Goal: Task Accomplishment & Management: Manage account settings

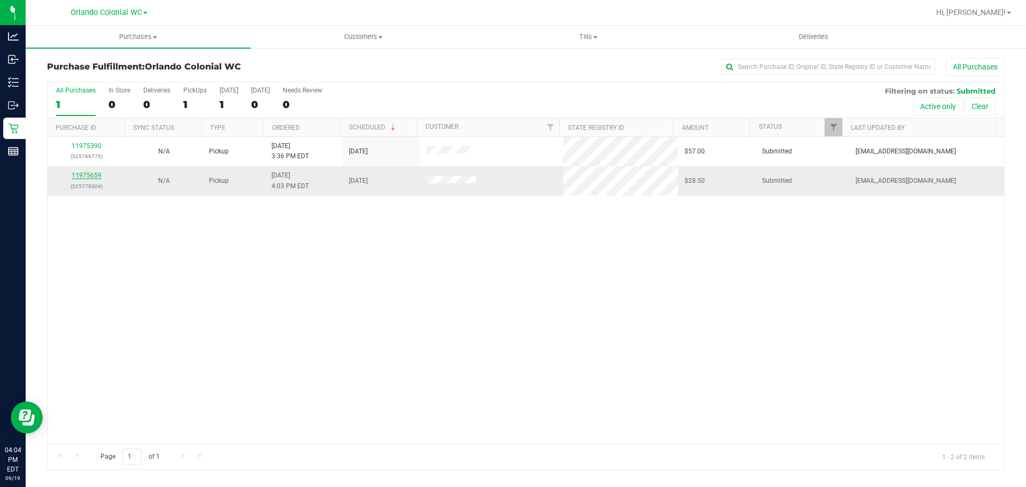
click at [95, 176] on link "11975659" at bounding box center [87, 175] width 30 height 7
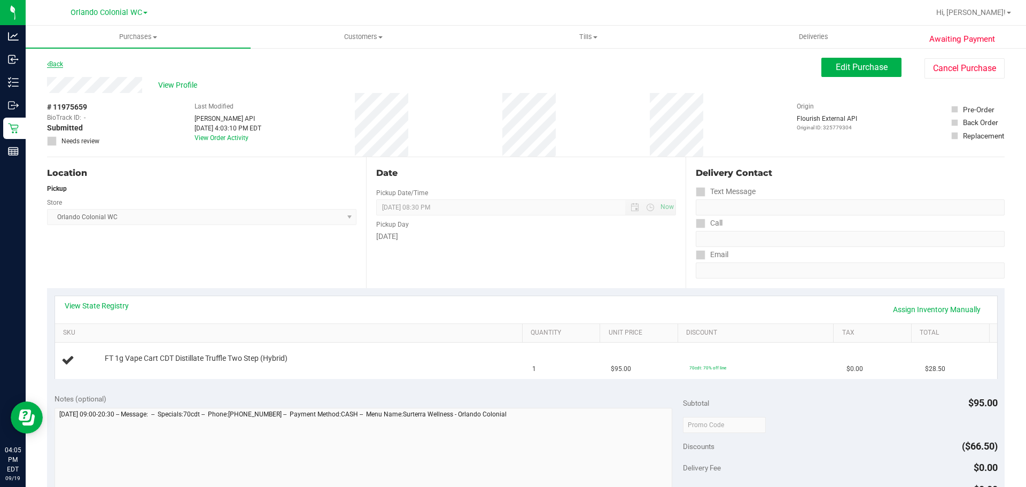
click at [56, 64] on link "Back" at bounding box center [55, 63] width 16 height 7
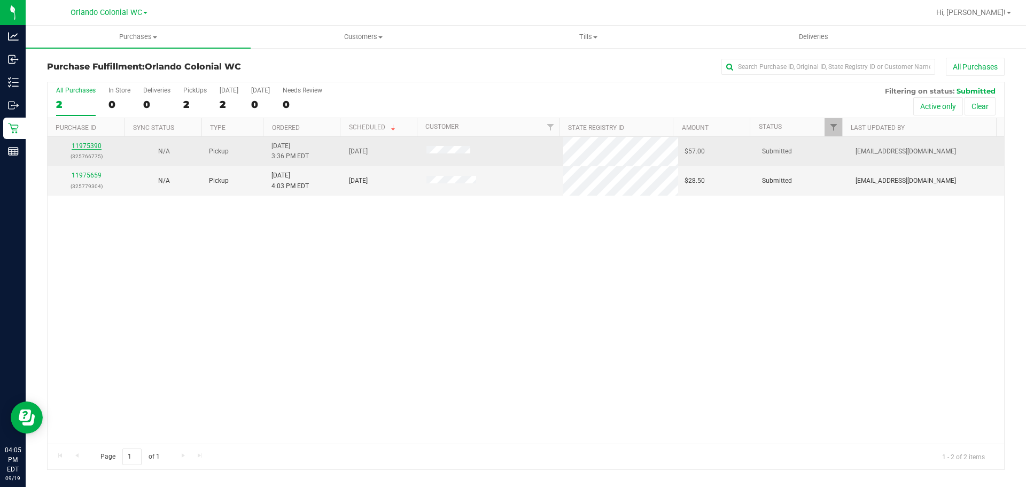
click at [81, 144] on link "11975390" at bounding box center [87, 145] width 30 height 7
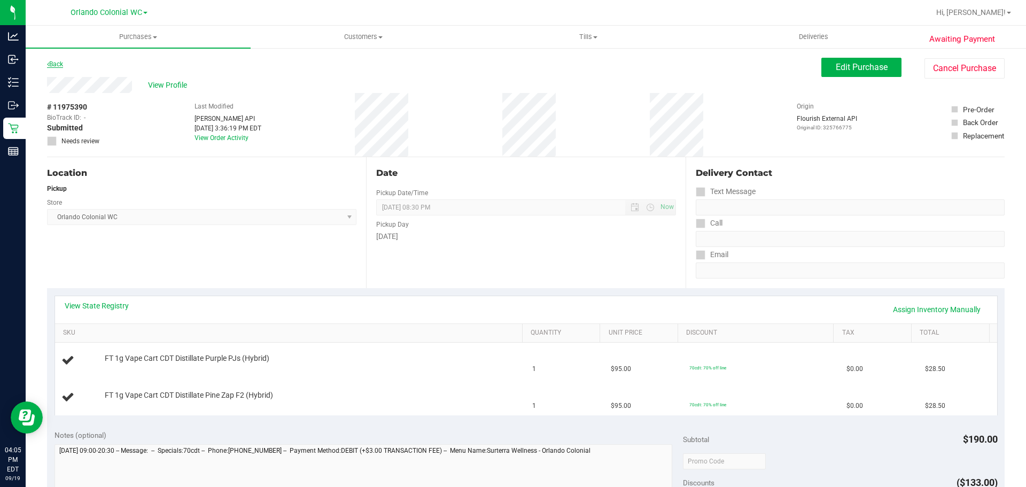
click at [52, 63] on link "Back" at bounding box center [55, 63] width 16 height 7
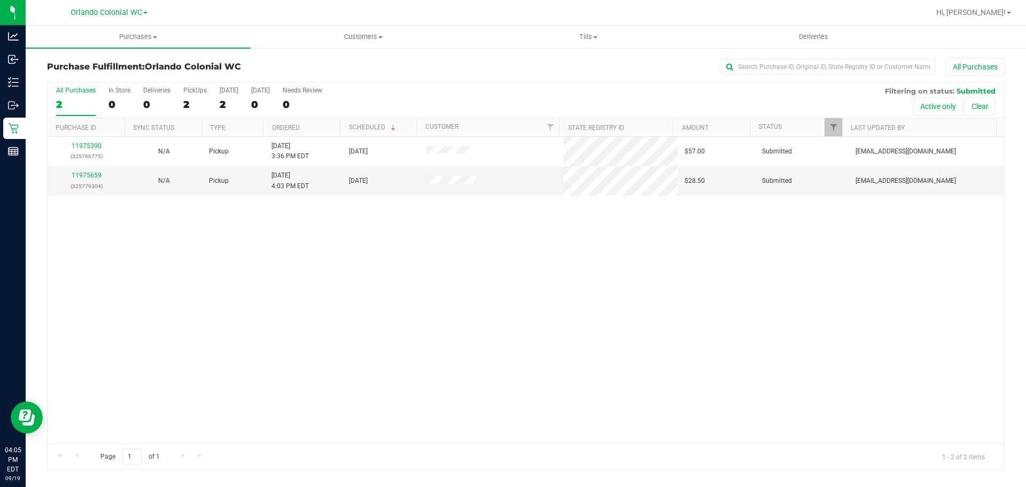
drag, startPoint x: 394, startPoint y: 253, endPoint x: 367, endPoint y: 222, distance: 40.9
click at [394, 253] on div "11975390 (325766775) N/A Pickup 9/19/2025 3:36 PM EDT 9/19/2025 $57.00 Submitte…" at bounding box center [526, 290] width 957 height 307
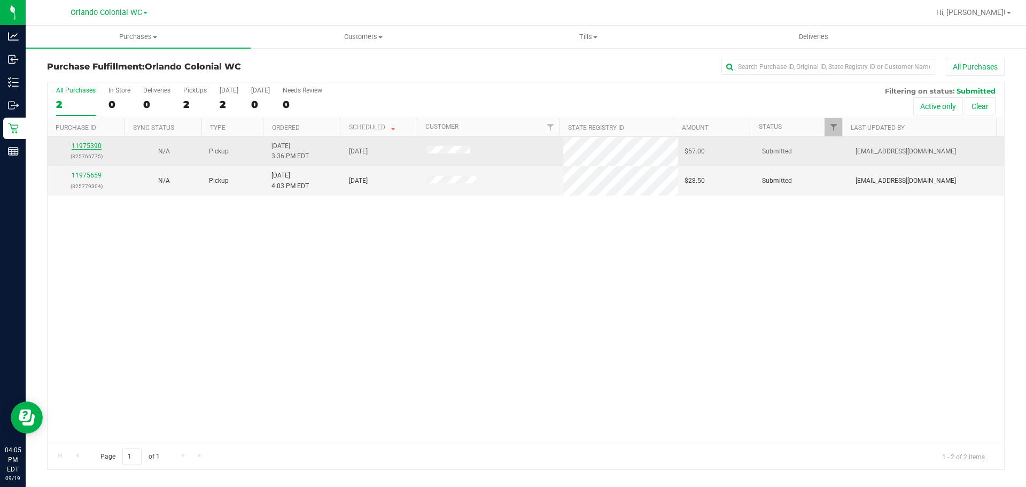
click at [87, 145] on link "11975390" at bounding box center [87, 145] width 30 height 7
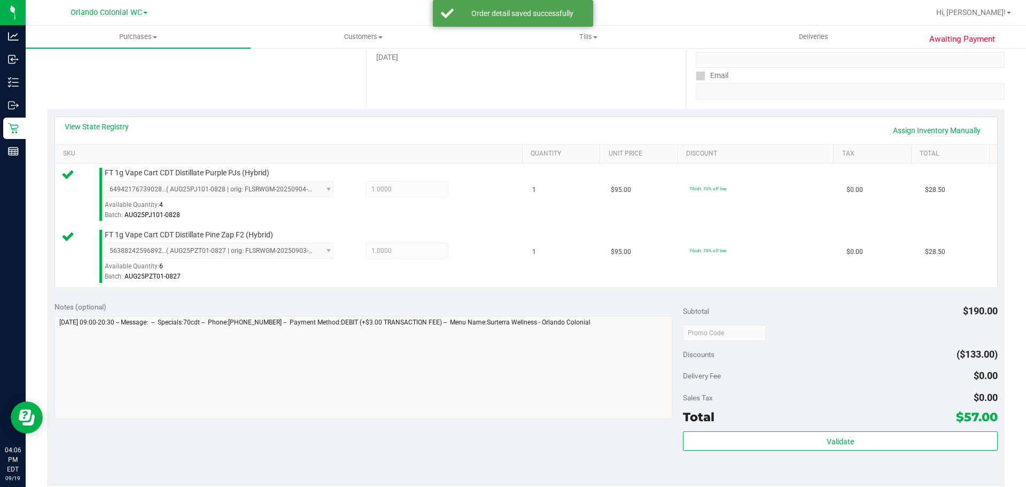
scroll to position [374, 0]
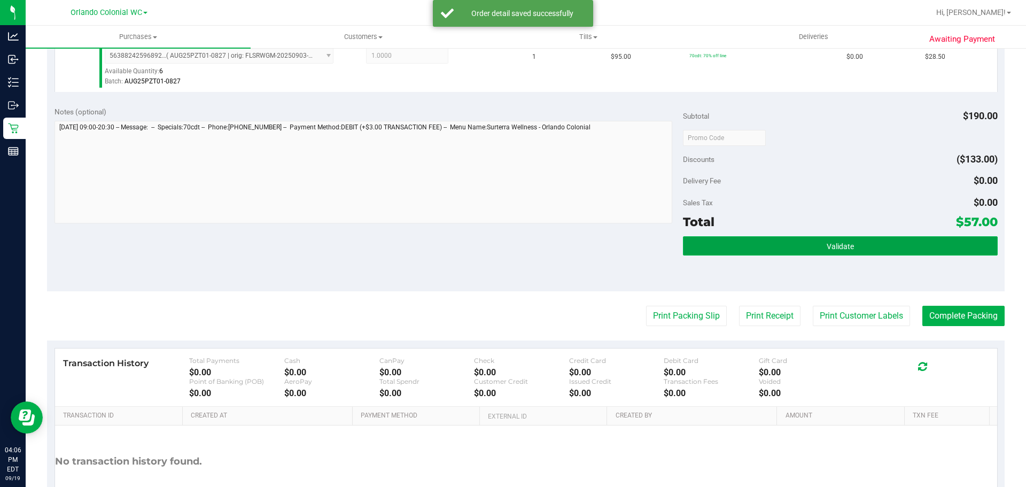
click at [776, 244] on button "Validate" at bounding box center [840, 245] width 314 height 19
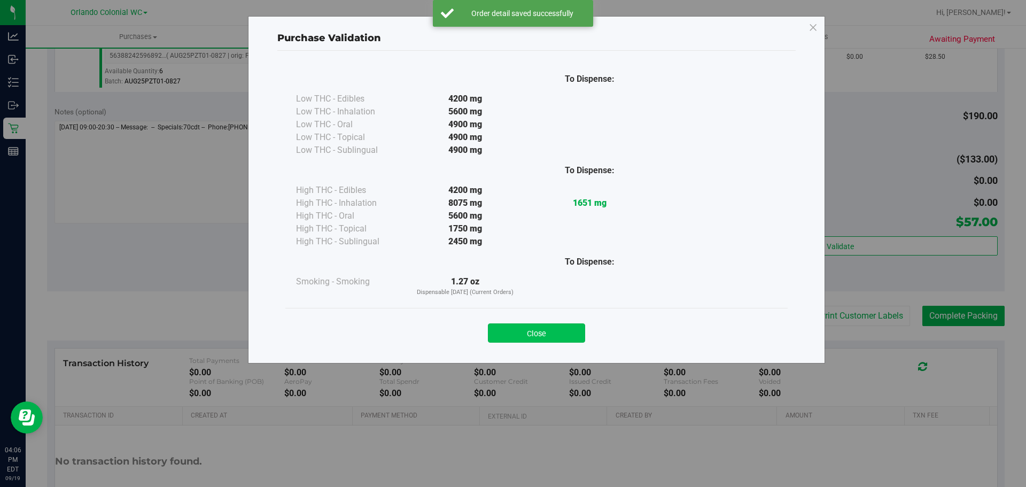
click at [557, 337] on button "Close" at bounding box center [536, 332] width 97 height 19
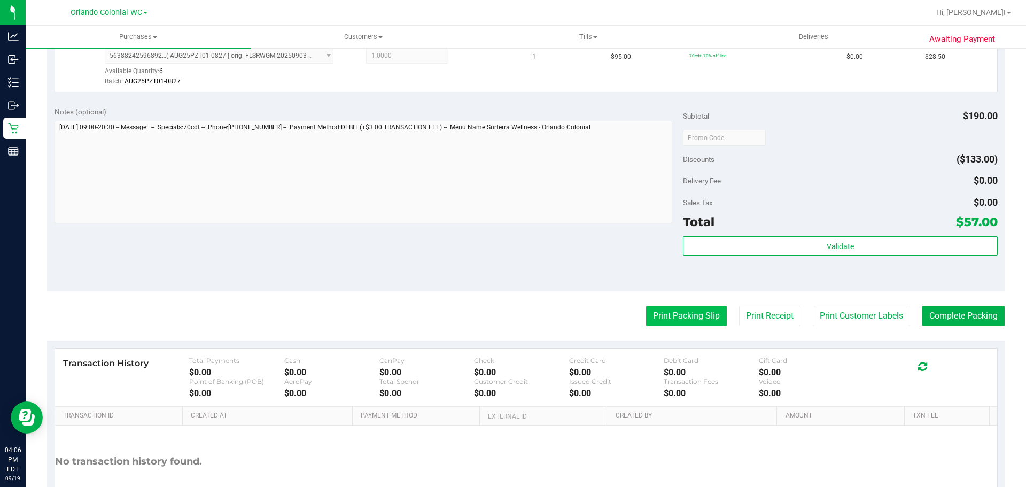
click at [700, 321] on button "Print Packing Slip" at bounding box center [686, 316] width 81 height 20
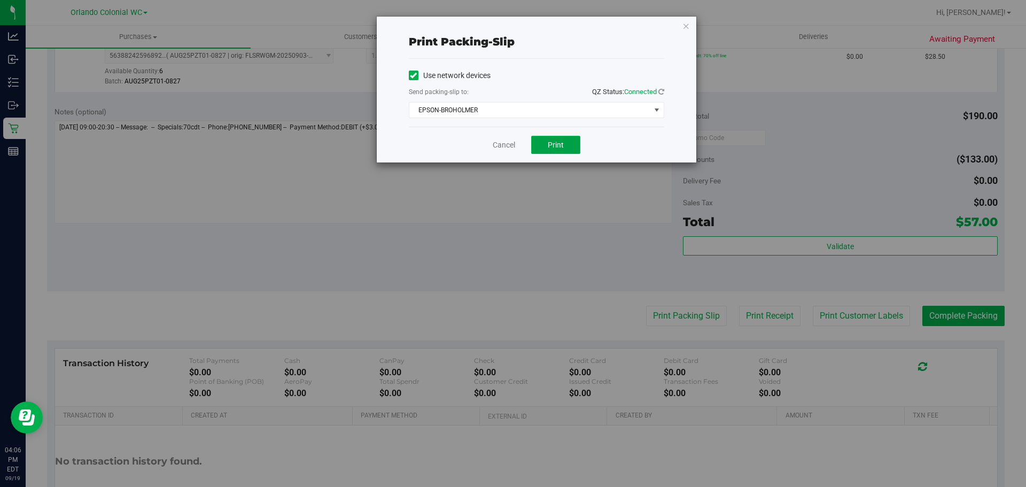
click at [554, 150] on button "Print" at bounding box center [555, 145] width 49 height 18
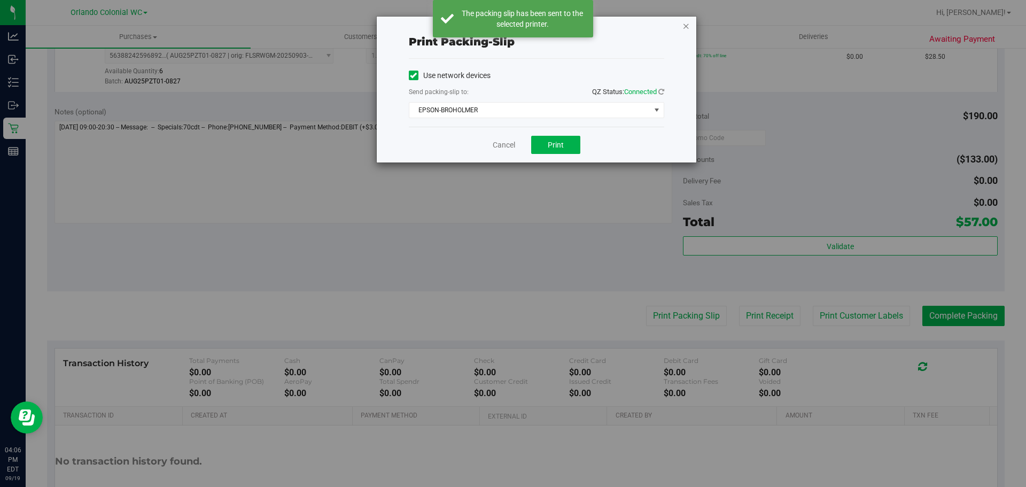
click at [686, 21] on icon "button" at bounding box center [686, 25] width 7 height 13
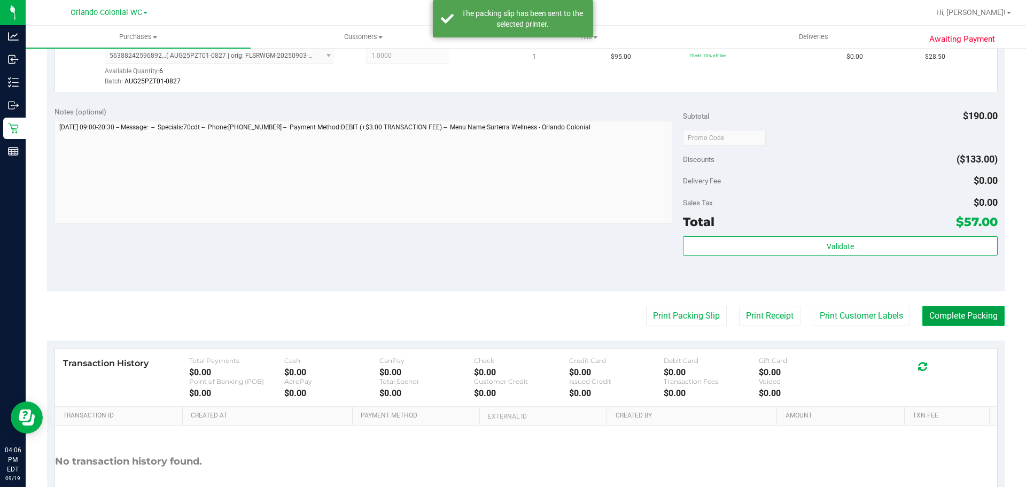
click at [951, 316] on button "Complete Packing" at bounding box center [964, 316] width 82 height 20
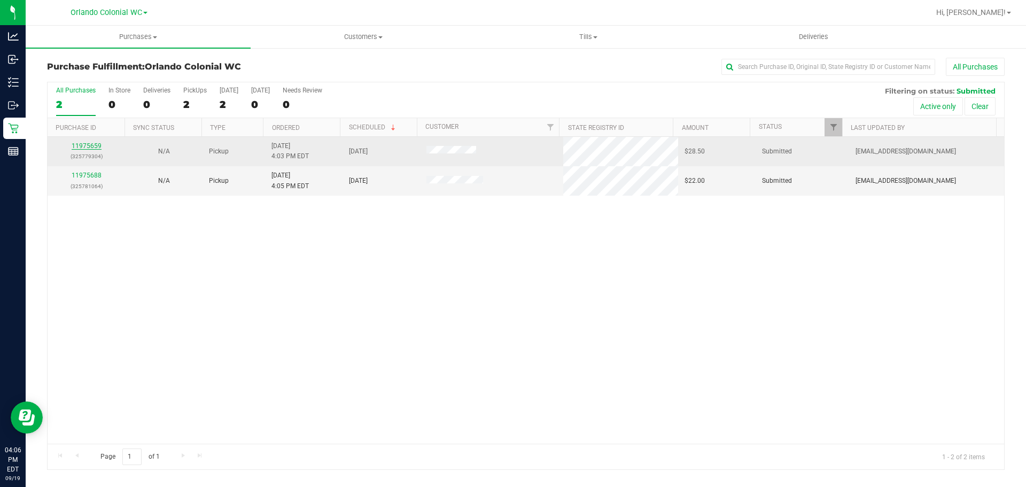
click at [83, 144] on link "11975659" at bounding box center [87, 145] width 30 height 7
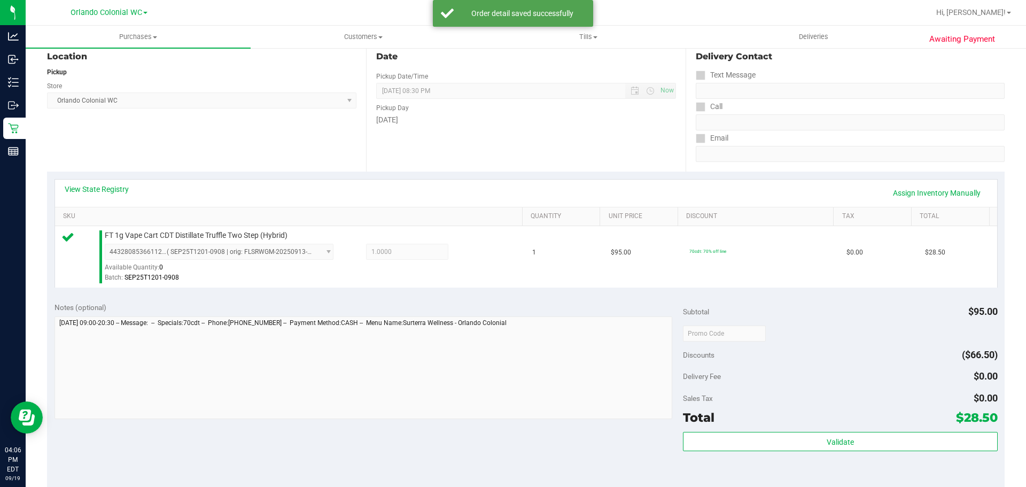
scroll to position [387, 0]
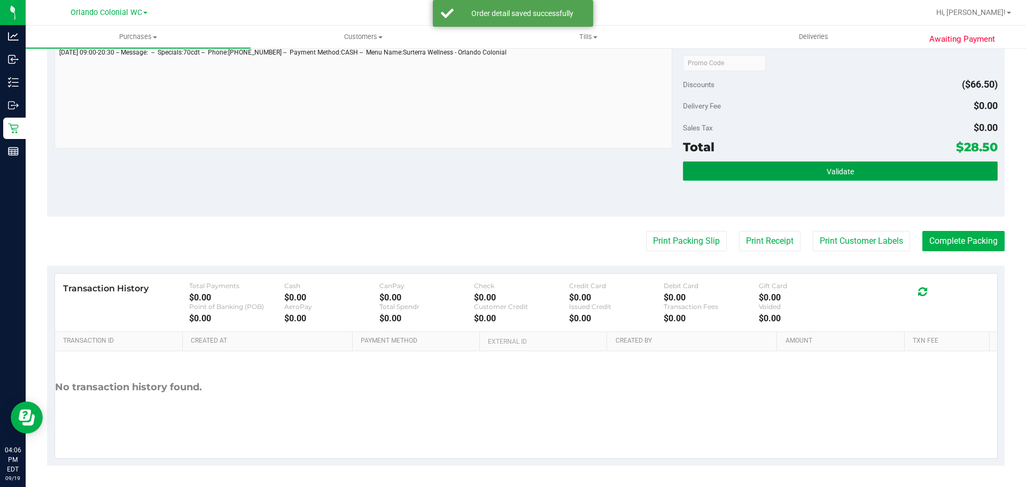
click at [750, 169] on button "Validate" at bounding box center [840, 170] width 314 height 19
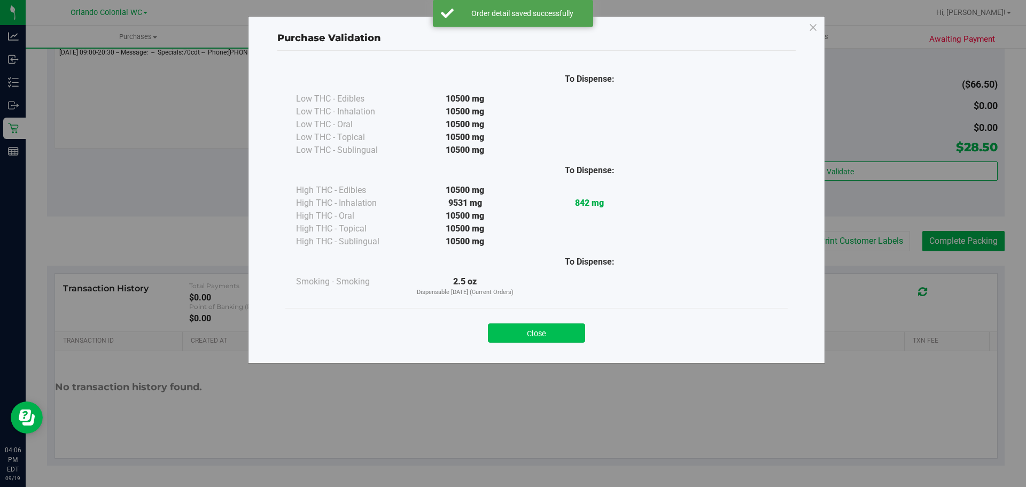
click at [575, 326] on button "Close" at bounding box center [536, 332] width 97 height 19
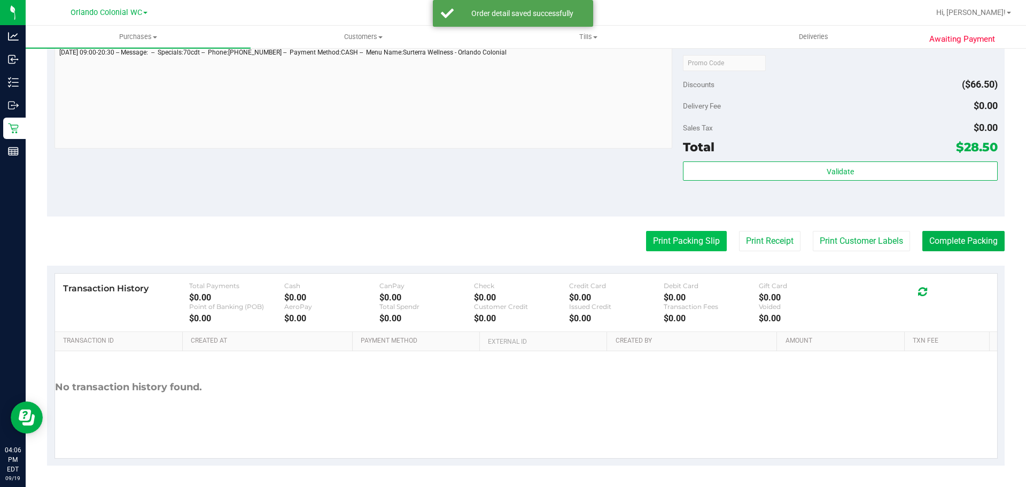
click at [695, 246] on button "Print Packing Slip" at bounding box center [686, 241] width 81 height 20
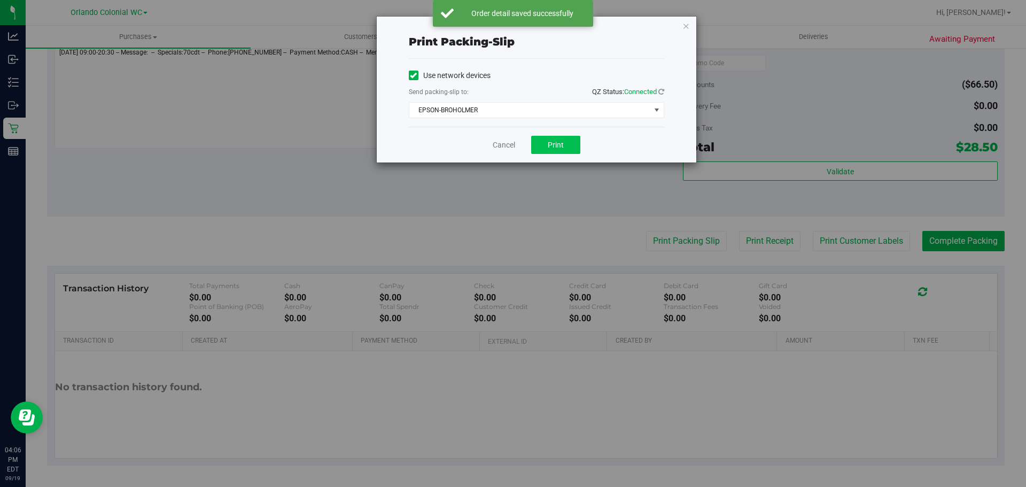
drag, startPoint x: 565, startPoint y: 134, endPoint x: 561, endPoint y: 151, distance: 18.0
click at [564, 137] on div "Cancel Print" at bounding box center [536, 145] width 255 height 36
click at [560, 148] on span "Print" at bounding box center [556, 145] width 16 height 9
click at [686, 26] on icon "button" at bounding box center [686, 25] width 7 height 13
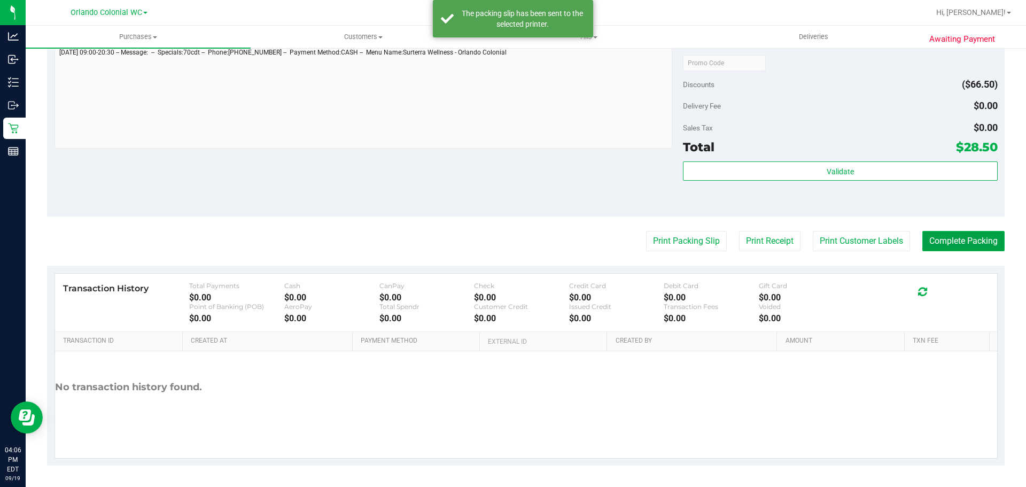
click at [966, 236] on button "Complete Packing" at bounding box center [964, 241] width 82 height 20
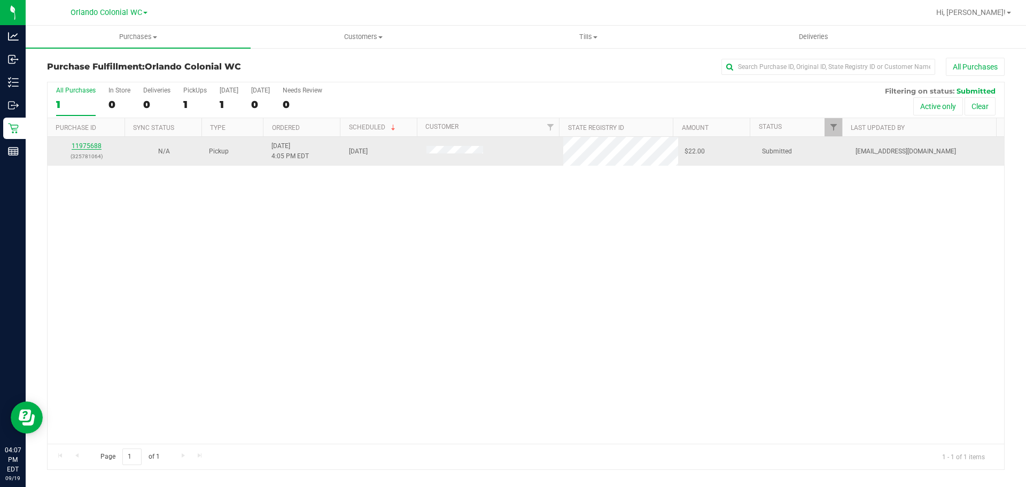
click at [90, 149] on link "11975688" at bounding box center [87, 145] width 30 height 7
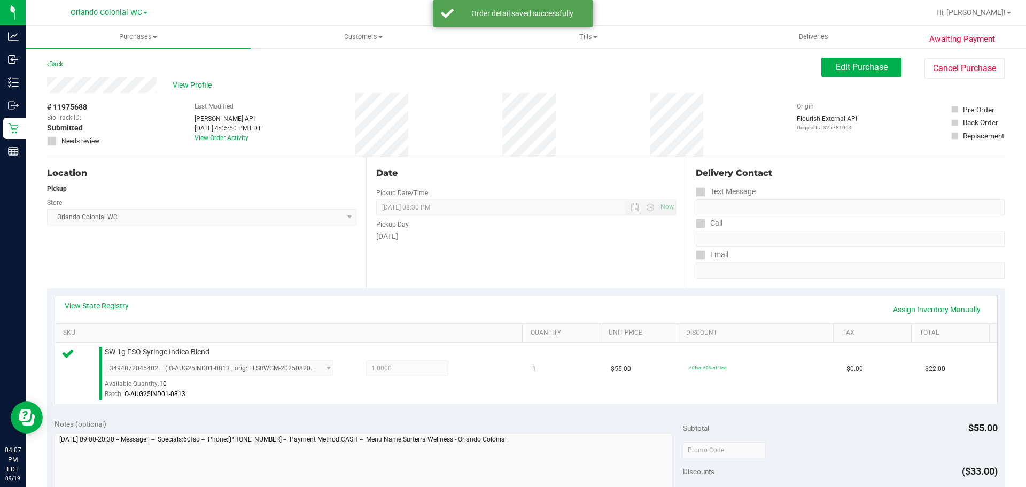
scroll to position [387, 0]
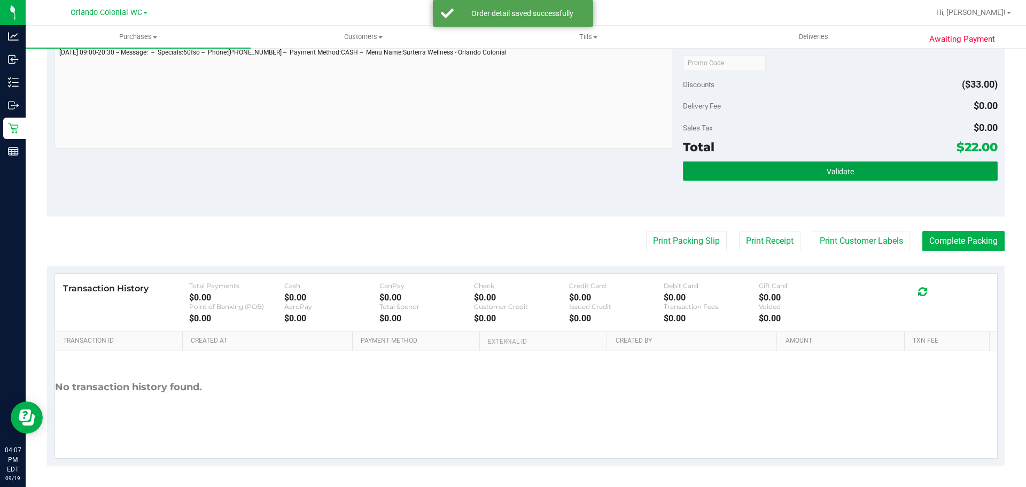
click at [816, 175] on button "Validate" at bounding box center [840, 170] width 314 height 19
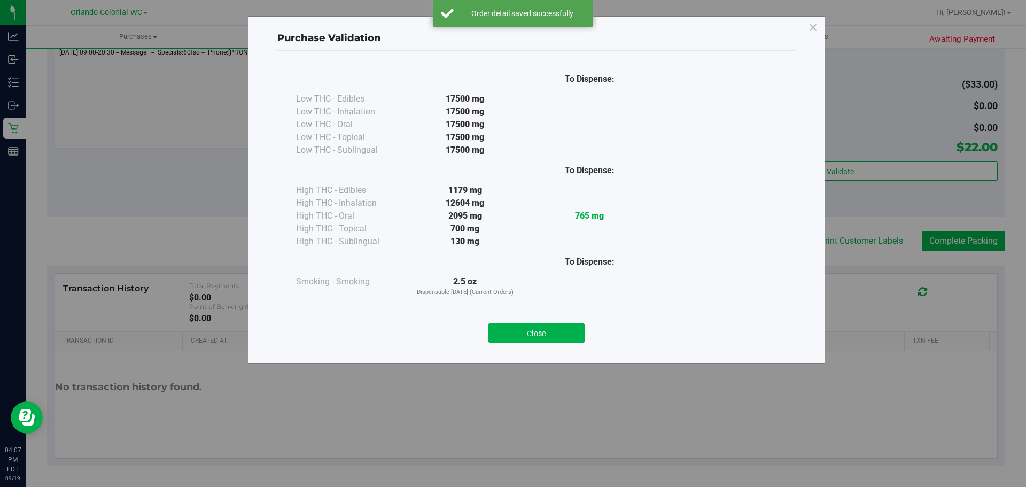
drag, startPoint x: 555, startPoint y: 334, endPoint x: 587, endPoint y: 315, distance: 37.1
click at [555, 336] on button "Close" at bounding box center [536, 332] width 97 height 19
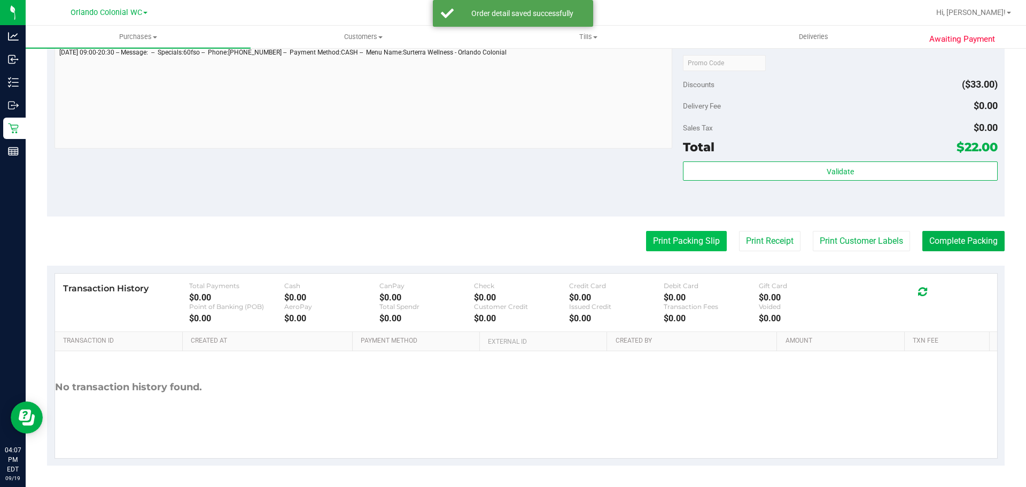
click at [703, 232] on button "Print Packing Slip" at bounding box center [686, 241] width 81 height 20
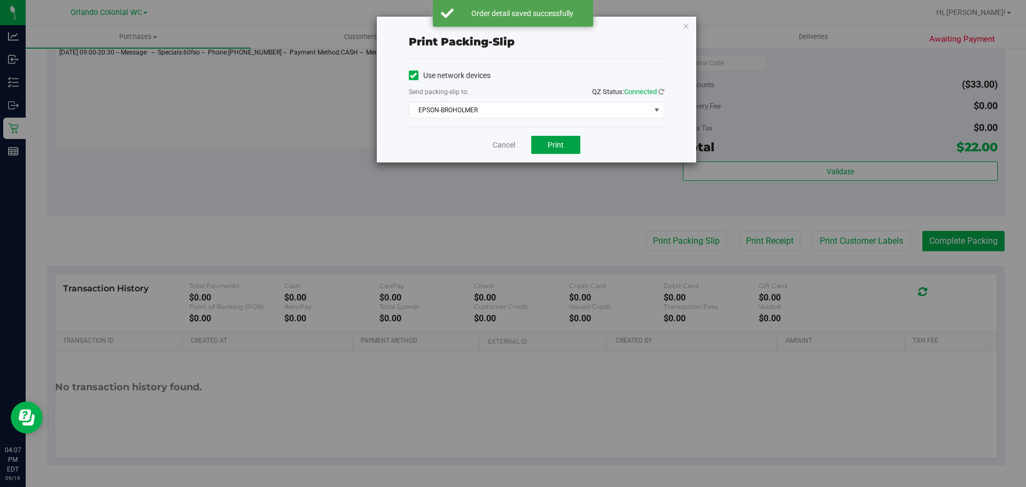
drag, startPoint x: 562, startPoint y: 139, endPoint x: 697, endPoint y: 56, distance: 158.9
click at [562, 139] on button "Print" at bounding box center [555, 145] width 49 height 18
click at [686, 27] on icon "button" at bounding box center [686, 25] width 7 height 13
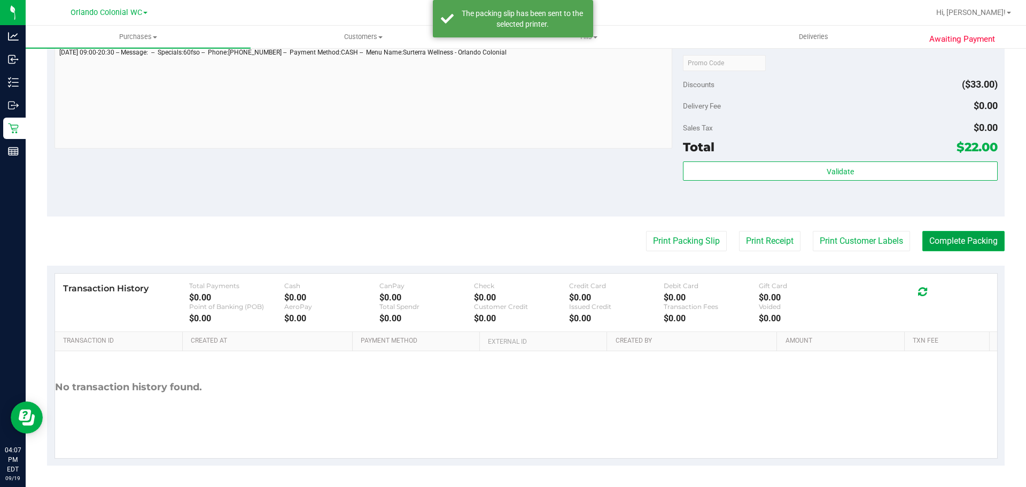
click at [977, 249] on button "Complete Packing" at bounding box center [964, 241] width 82 height 20
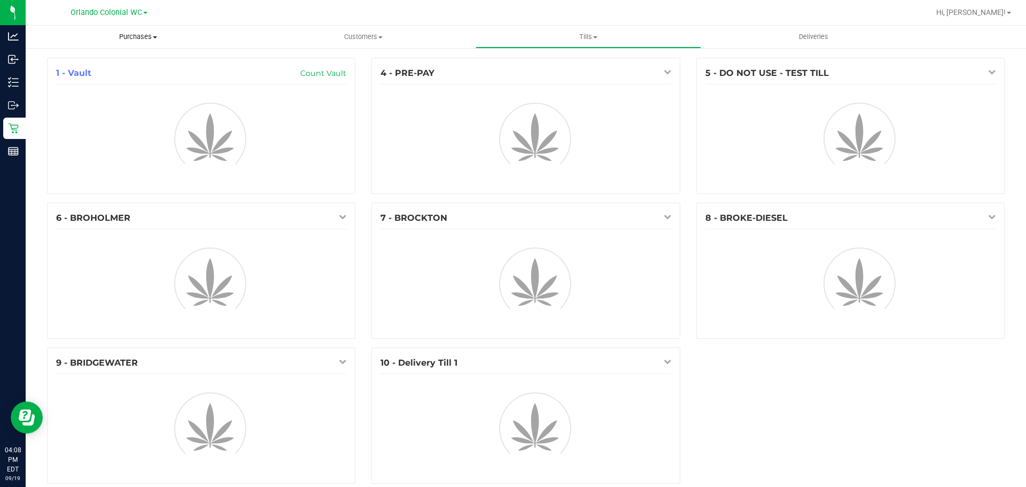
drag, startPoint x: 136, startPoint y: 39, endPoint x: 134, endPoint y: 48, distance: 8.7
click at [136, 39] on span "Purchases" at bounding box center [138, 37] width 225 height 10
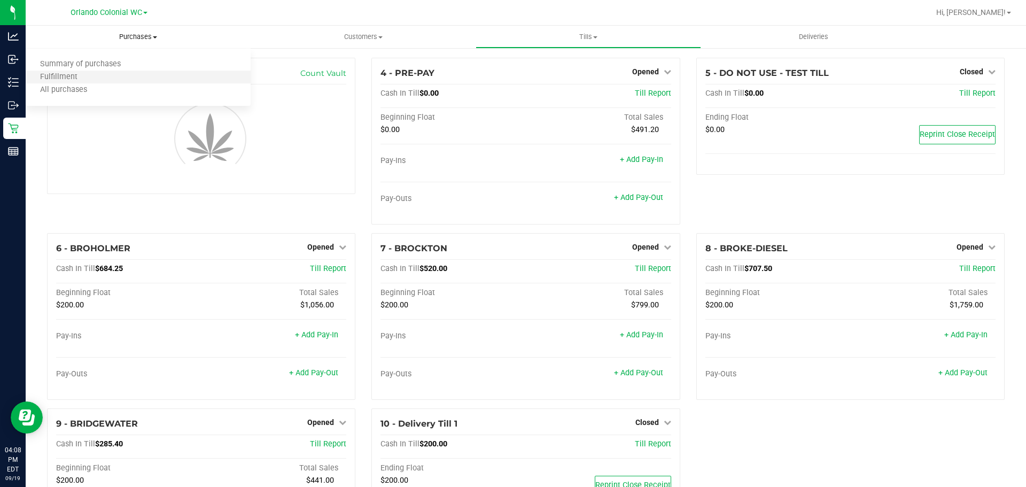
click at [107, 76] on li "Fulfillment" at bounding box center [138, 77] width 225 height 13
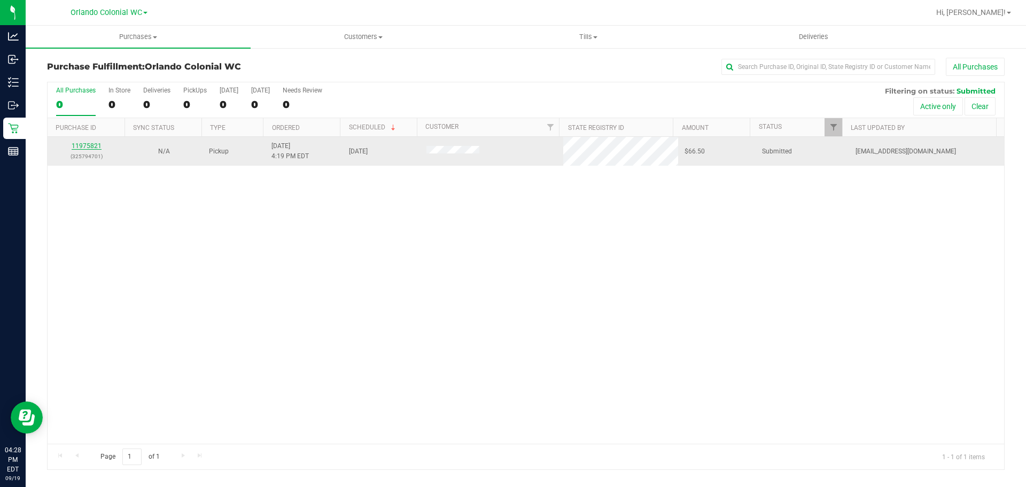
click at [89, 146] on link "11975821" at bounding box center [87, 145] width 30 height 7
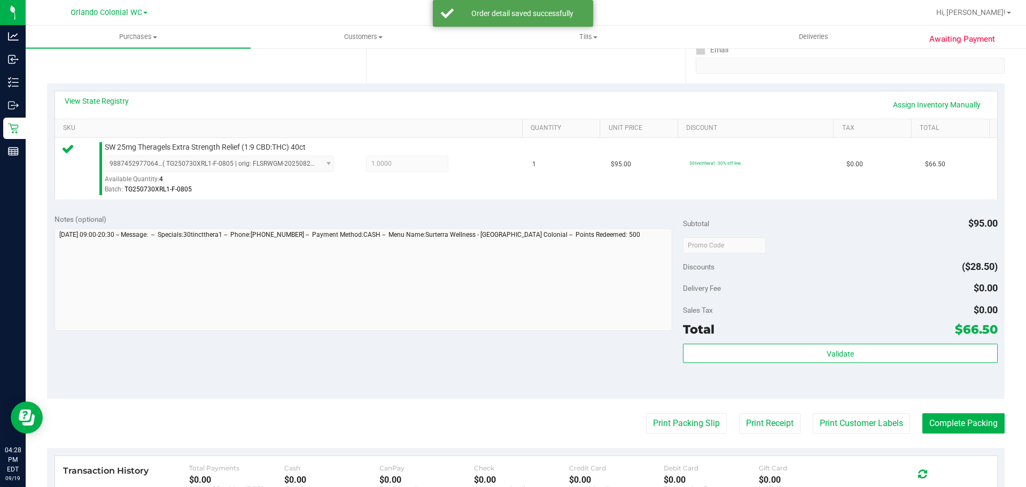
scroll to position [321, 0]
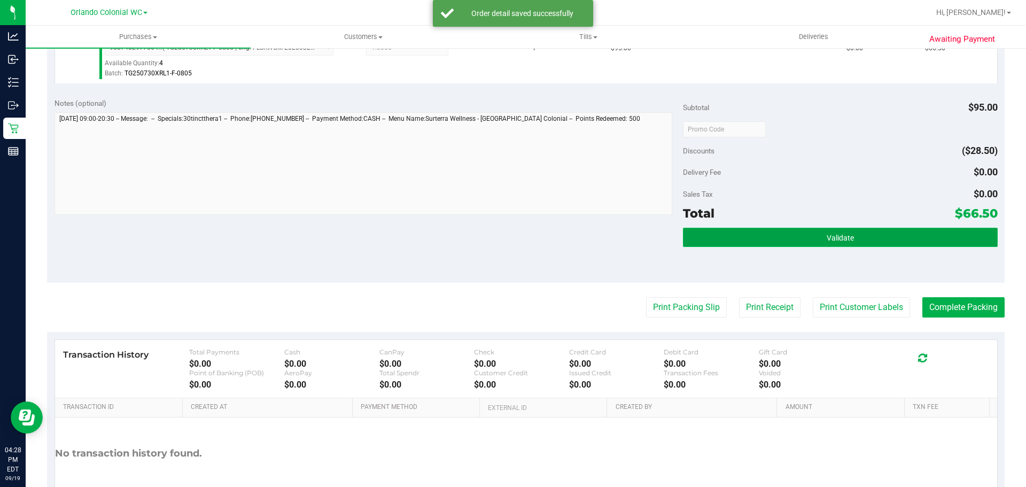
click at [727, 236] on button "Validate" at bounding box center [840, 237] width 314 height 19
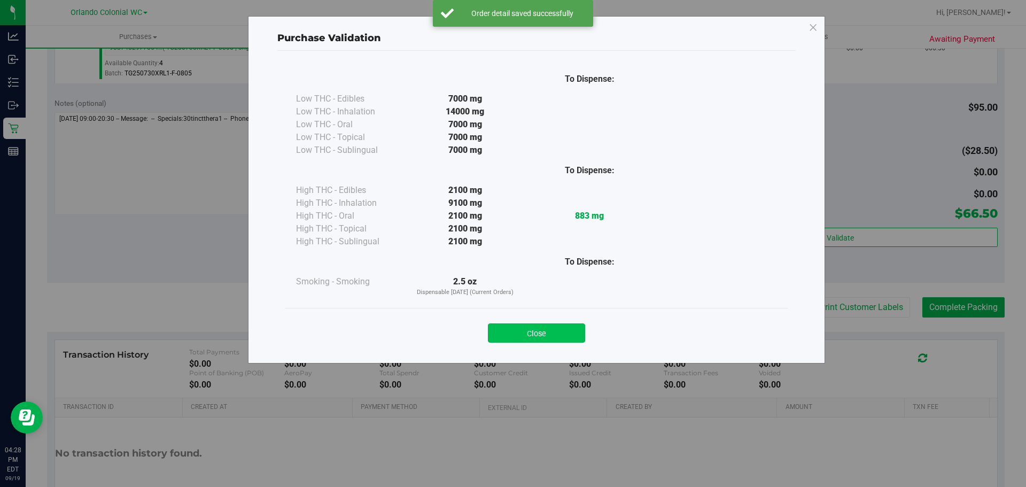
click at [535, 340] on button "Close" at bounding box center [536, 332] width 97 height 19
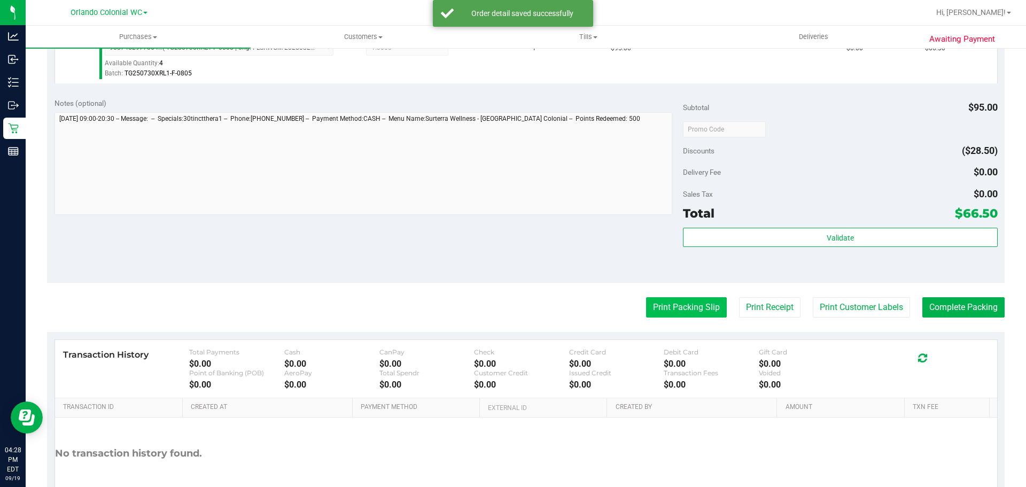
click at [694, 312] on button "Print Packing Slip" at bounding box center [686, 307] width 81 height 20
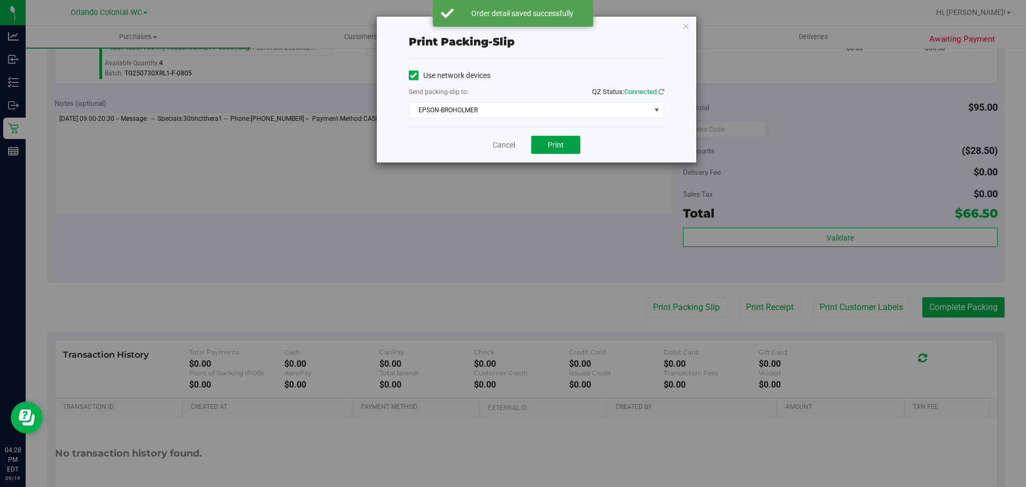
click at [545, 143] on button "Print" at bounding box center [555, 145] width 49 height 18
click at [688, 26] on icon "button" at bounding box center [686, 25] width 7 height 13
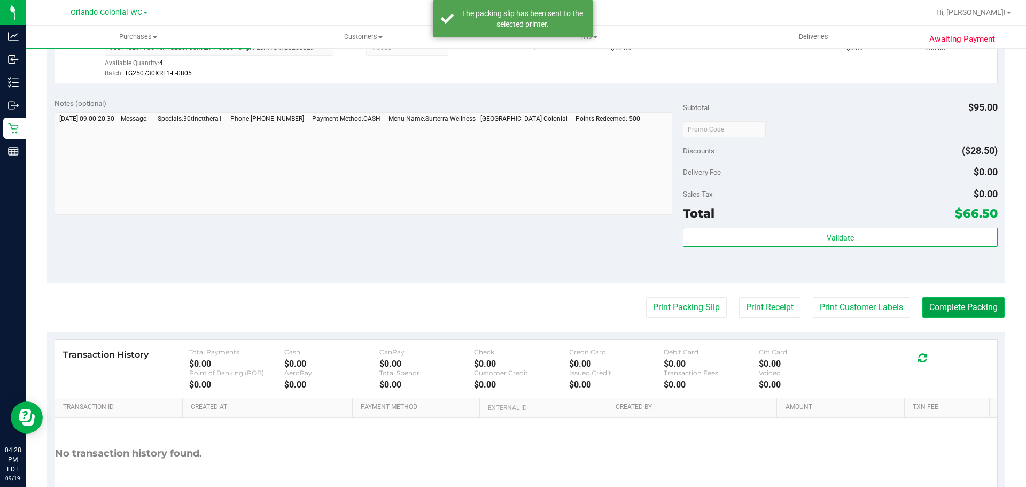
click at [958, 304] on button "Complete Packing" at bounding box center [964, 307] width 82 height 20
